Goal: Task Accomplishment & Management: Manage account settings

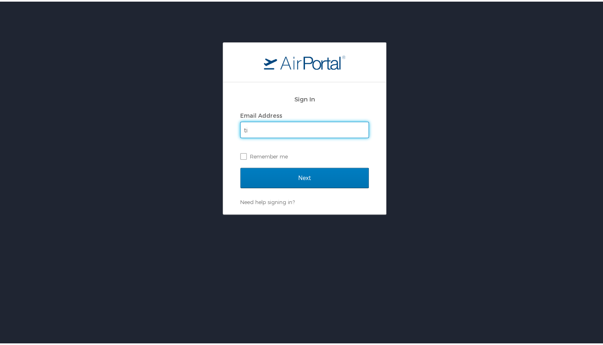
type input "tina.hopkins@lumistella.com"
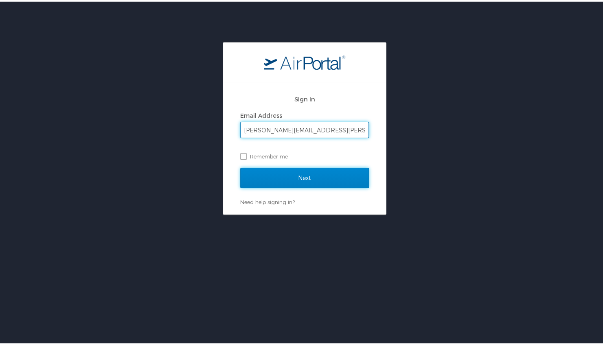
drag, startPoint x: 278, startPoint y: 185, endPoint x: 281, endPoint y: 181, distance: 5.1
click at [278, 185] on input "Next" at bounding box center [304, 176] width 129 height 20
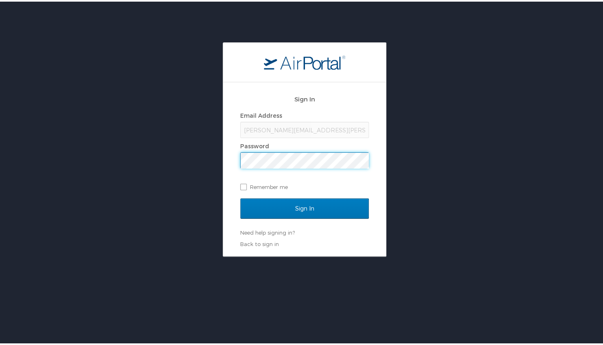
click at [240, 197] on input "Sign In" at bounding box center [304, 207] width 129 height 20
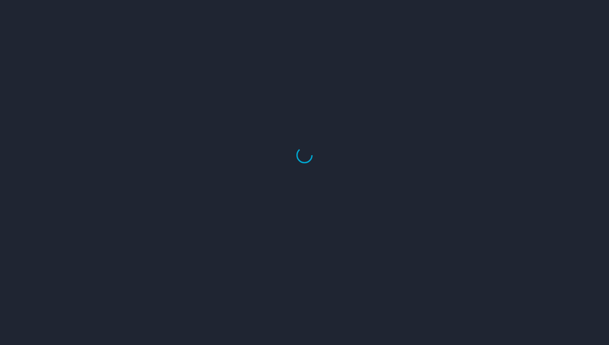
select select "US"
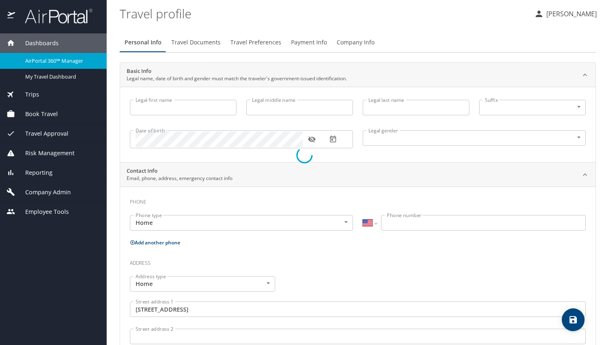
type input "Bettina"
type input "Hopkins"
type input "Female"
type input "David"
type input "Hopkins"
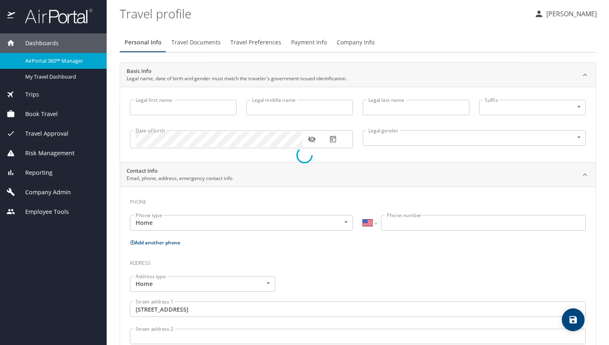
type input "(770) 843-0289"
type input "dtahop44@yahoo.com"
type input "United States of America"
type input "Georgia"
type input "United States of America"
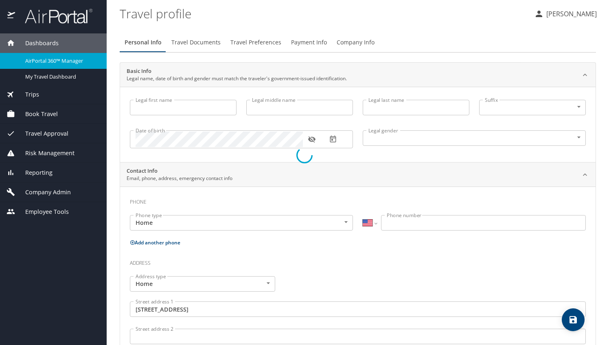
type input "Georgia"
select select "US"
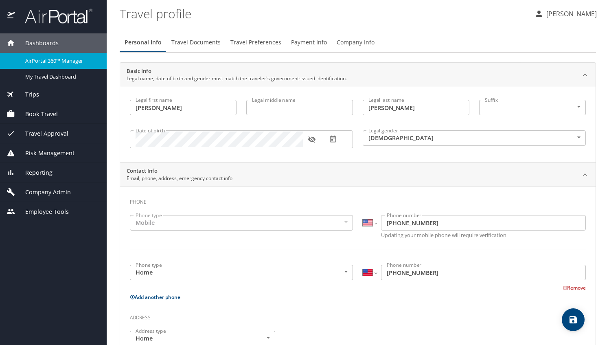
click at [577, 12] on p "[PERSON_NAME]" at bounding box center [570, 14] width 53 height 10
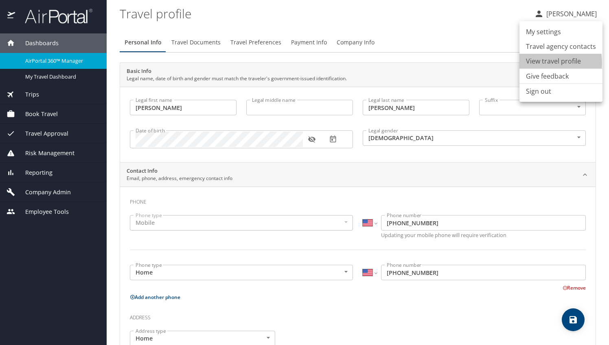
click at [539, 63] on li "View travel profile" at bounding box center [561, 61] width 83 height 15
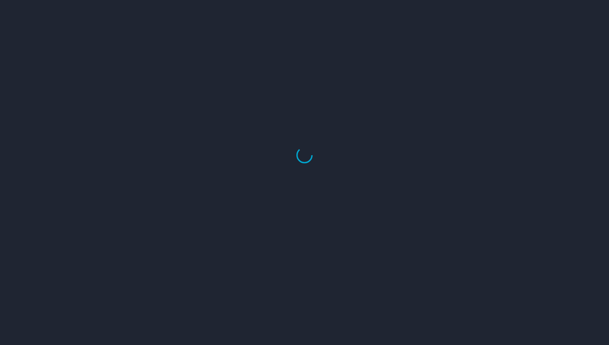
select select "US"
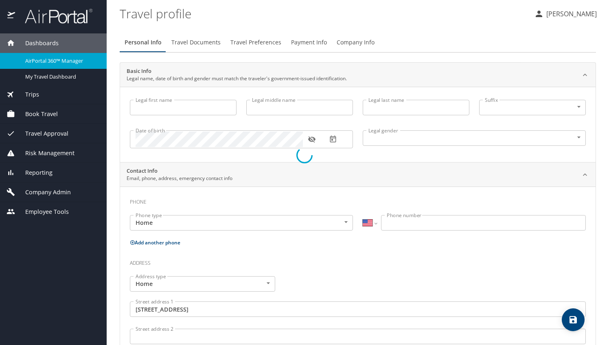
type input "Bettina"
type input "Hopkins"
type input "Female"
type input "David"
type input "Hopkins"
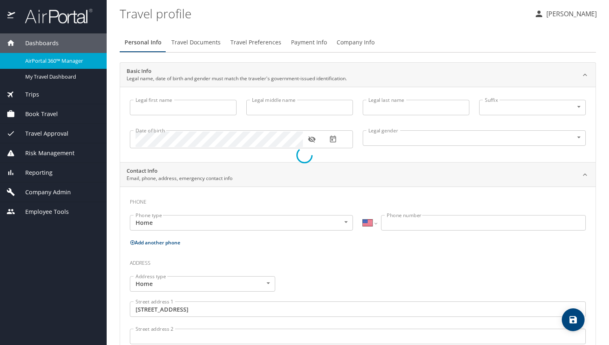
type input "(770) 843-0289"
type input "dtahop44@yahoo.com"
type input "United States of America"
type input "Georgia"
type input "United States of America"
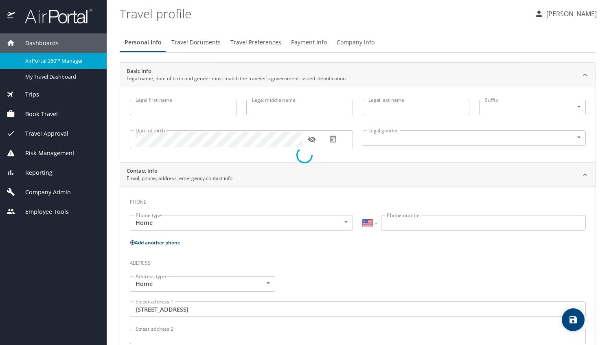
type input "Georgia"
select select "US"
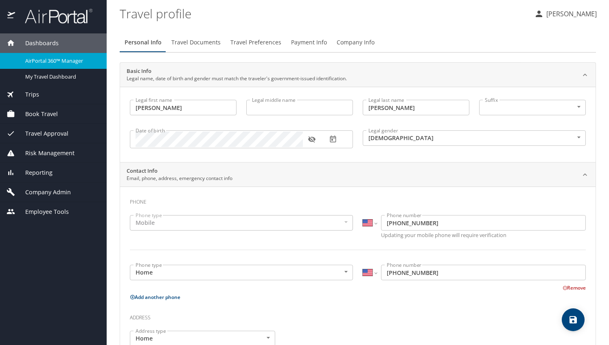
click at [575, 13] on p "[PERSON_NAME]" at bounding box center [570, 14] width 53 height 10
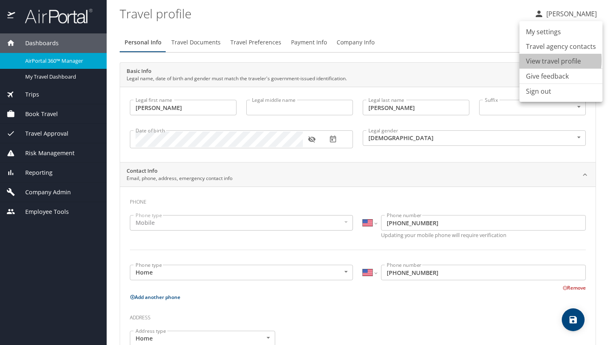
click at [532, 60] on li "View travel profile" at bounding box center [561, 61] width 83 height 15
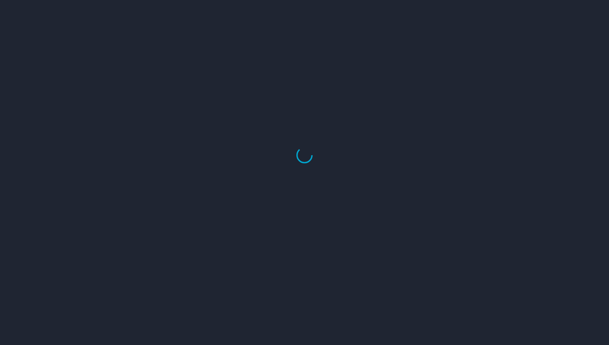
select select "US"
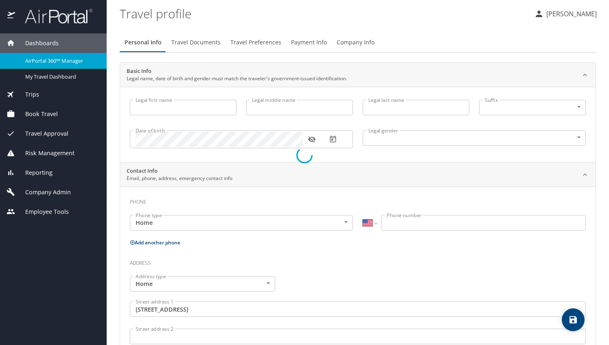
type input "Bettina"
type input "Hopkins"
type input "Female"
type input "David"
type input "Hopkins"
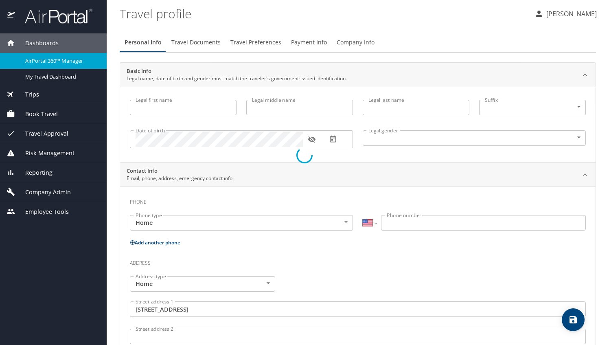
type input "(770) 843-0289"
type input "dtahop44@yahoo.com"
type input "United States of America"
type input "Georgia"
type input "United States of America"
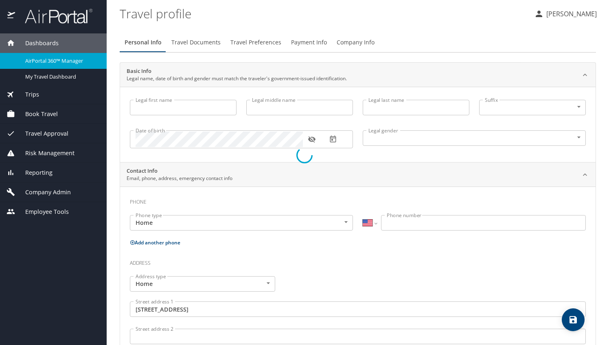
type input "Georgia"
select select "US"
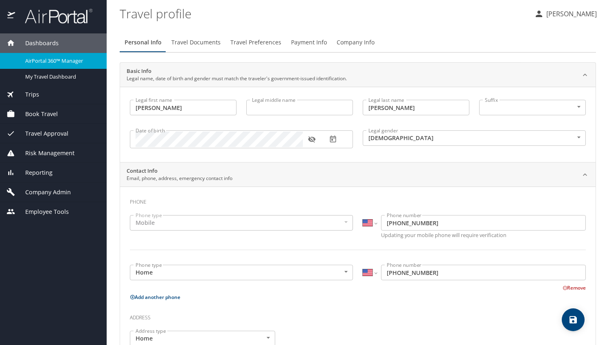
click at [562, 16] on p "[PERSON_NAME]" at bounding box center [570, 14] width 53 height 10
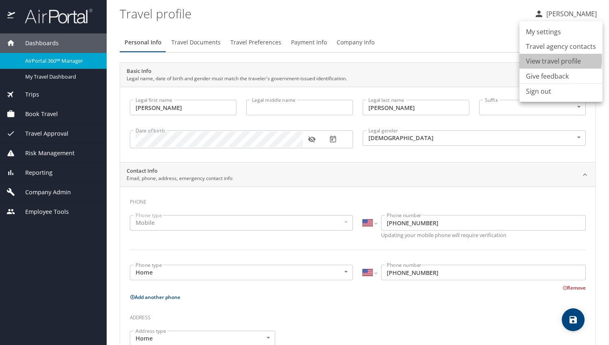
click at [540, 60] on li "View travel profile" at bounding box center [561, 61] width 83 height 15
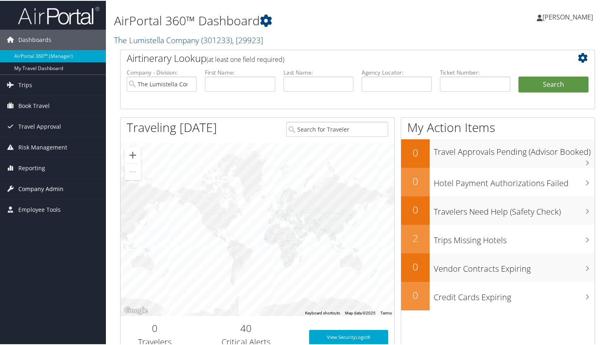
click at [40, 183] on span "Company Admin" at bounding box center [40, 188] width 45 height 20
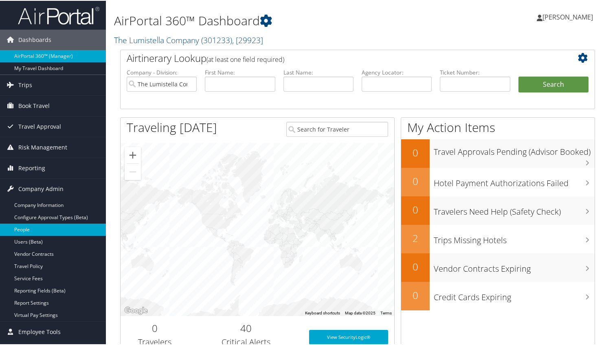
click at [26, 226] on link "People" at bounding box center [53, 229] width 106 height 12
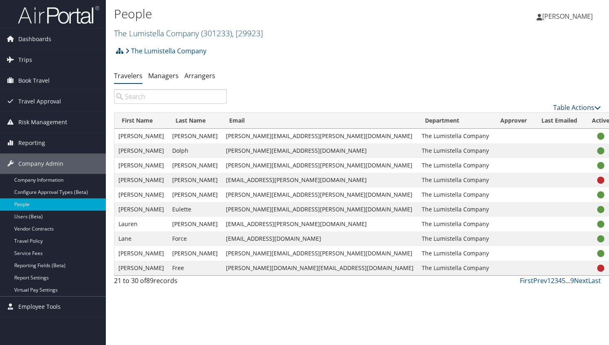
click at [202, 96] on input "search" at bounding box center [170, 96] width 113 height 15
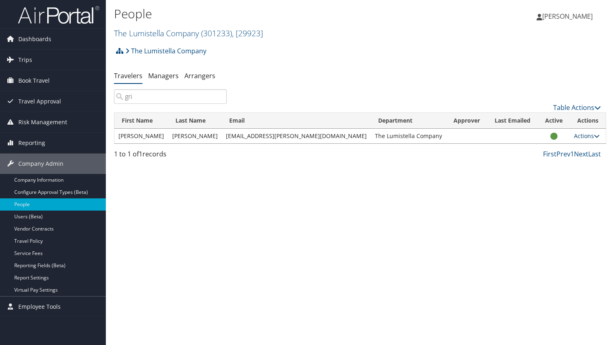
type input "gri"
click at [574, 135] on link "Actions" at bounding box center [587, 136] width 26 height 8
click at [549, 159] on link "View Profile" at bounding box center [549, 162] width 75 height 14
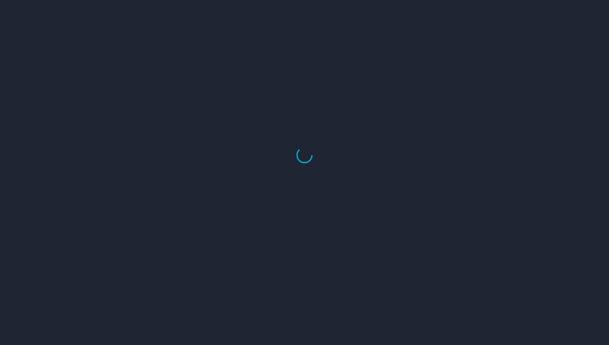
select select "US"
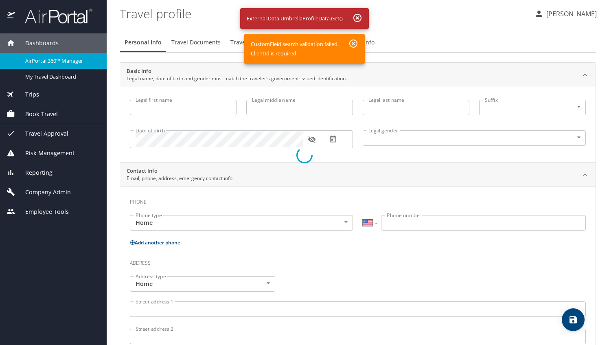
click at [355, 41] on div at bounding box center [304, 155] width 609 height 380
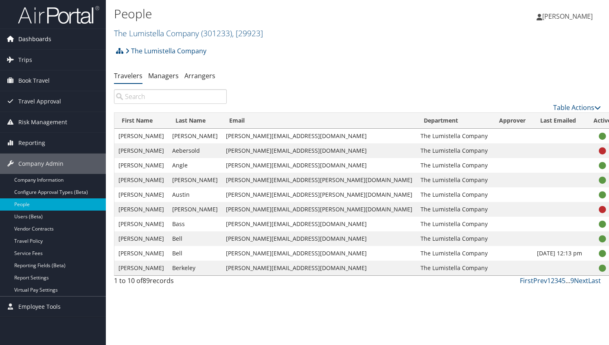
click at [35, 40] on span "Dashboards" at bounding box center [34, 39] width 33 height 20
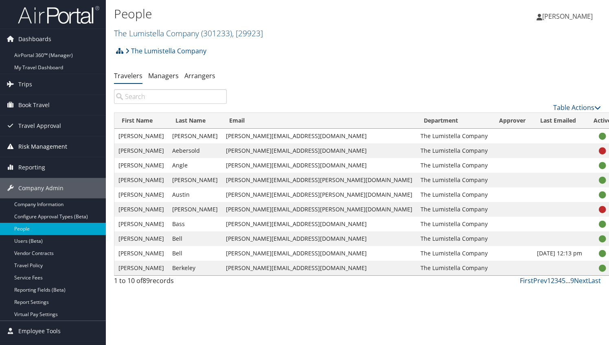
click at [50, 145] on span "Risk Management" at bounding box center [42, 146] width 49 height 20
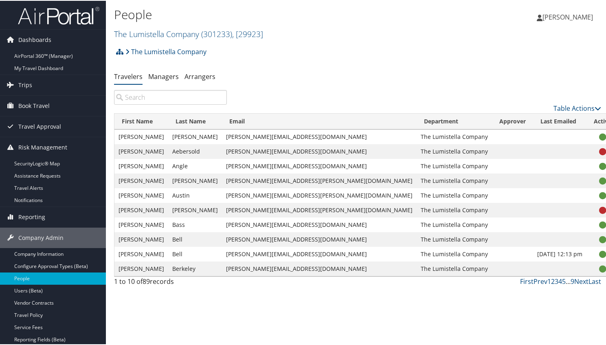
click at [553, 13] on span "[PERSON_NAME]" at bounding box center [567, 16] width 50 height 9
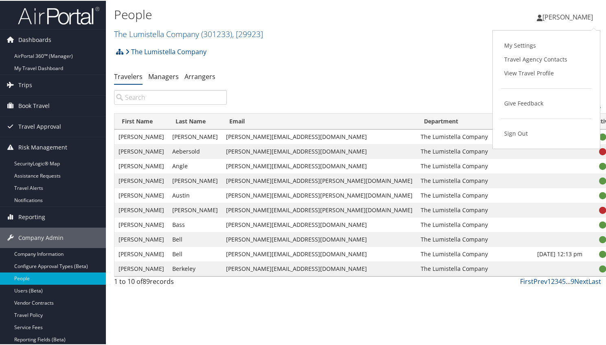
click at [508, 43] on link "My Settings" at bounding box center [546, 45] width 91 height 14
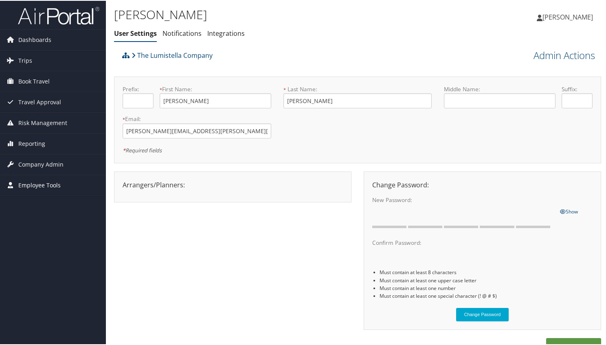
click at [50, 183] on span "Employee Tools" at bounding box center [39, 184] width 42 height 20
click at [36, 198] on link "Help Desk" at bounding box center [53, 201] width 106 height 12
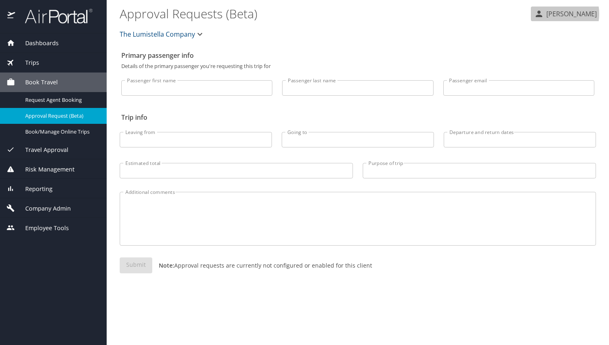
click at [555, 14] on p "[PERSON_NAME]" at bounding box center [570, 14] width 53 height 10
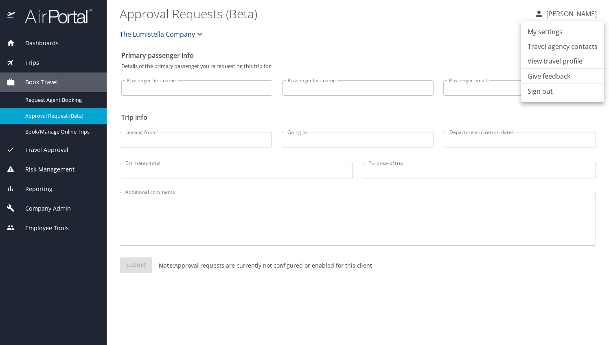
click at [538, 64] on li "View travel profile" at bounding box center [562, 61] width 83 height 15
